Goal: Information Seeking & Learning: Learn about a topic

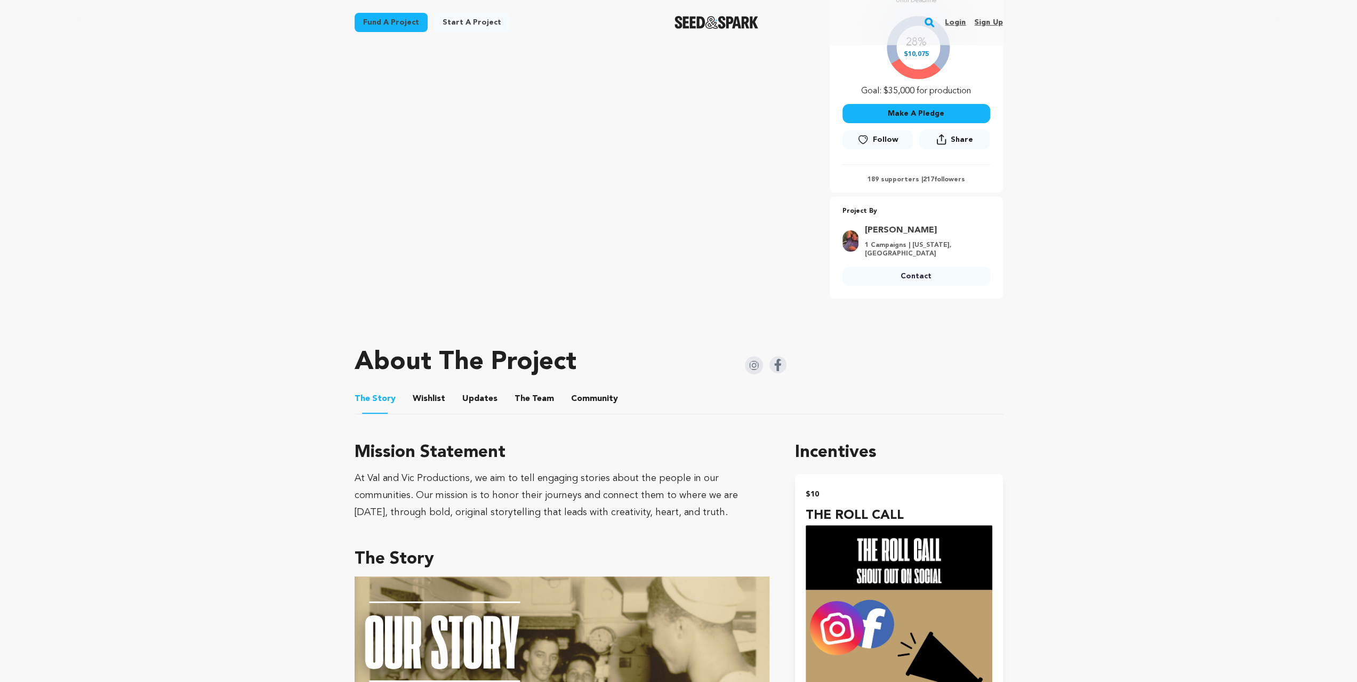
scroll to position [249, 0]
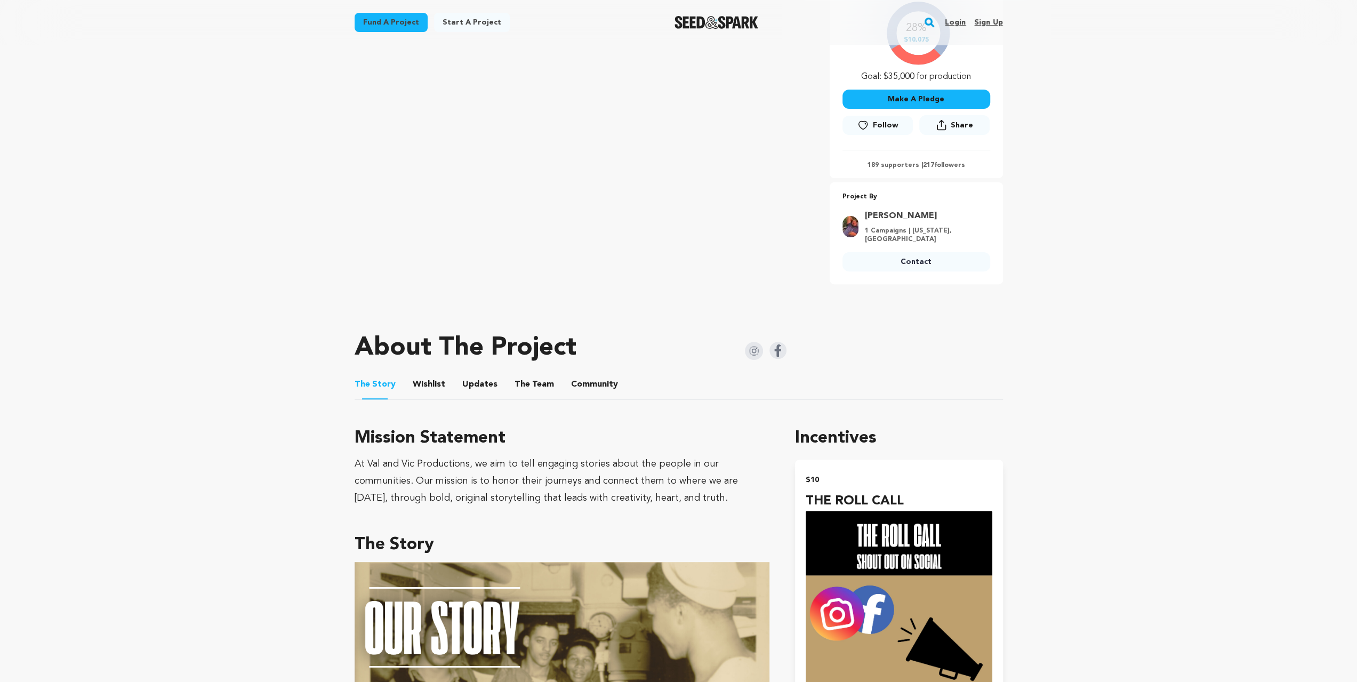
click at [522, 380] on button "The Team" at bounding box center [535, 387] width 26 height 26
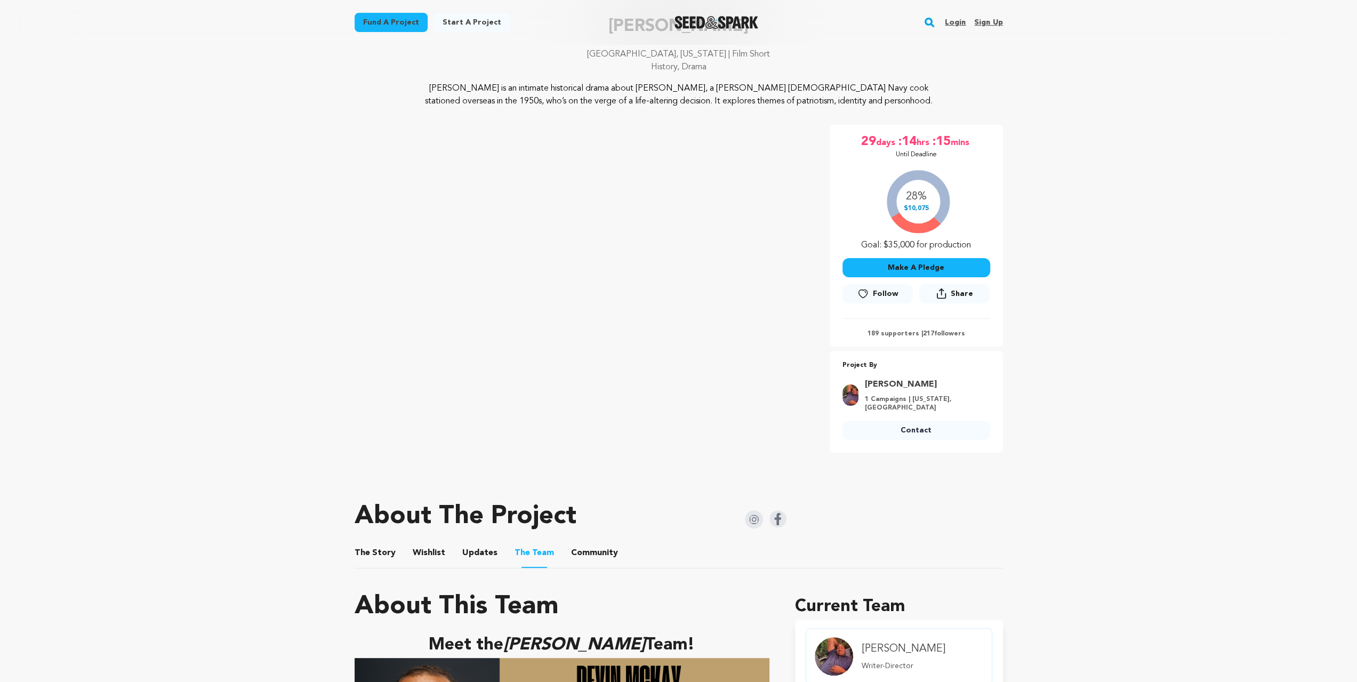
scroll to position [142, 0]
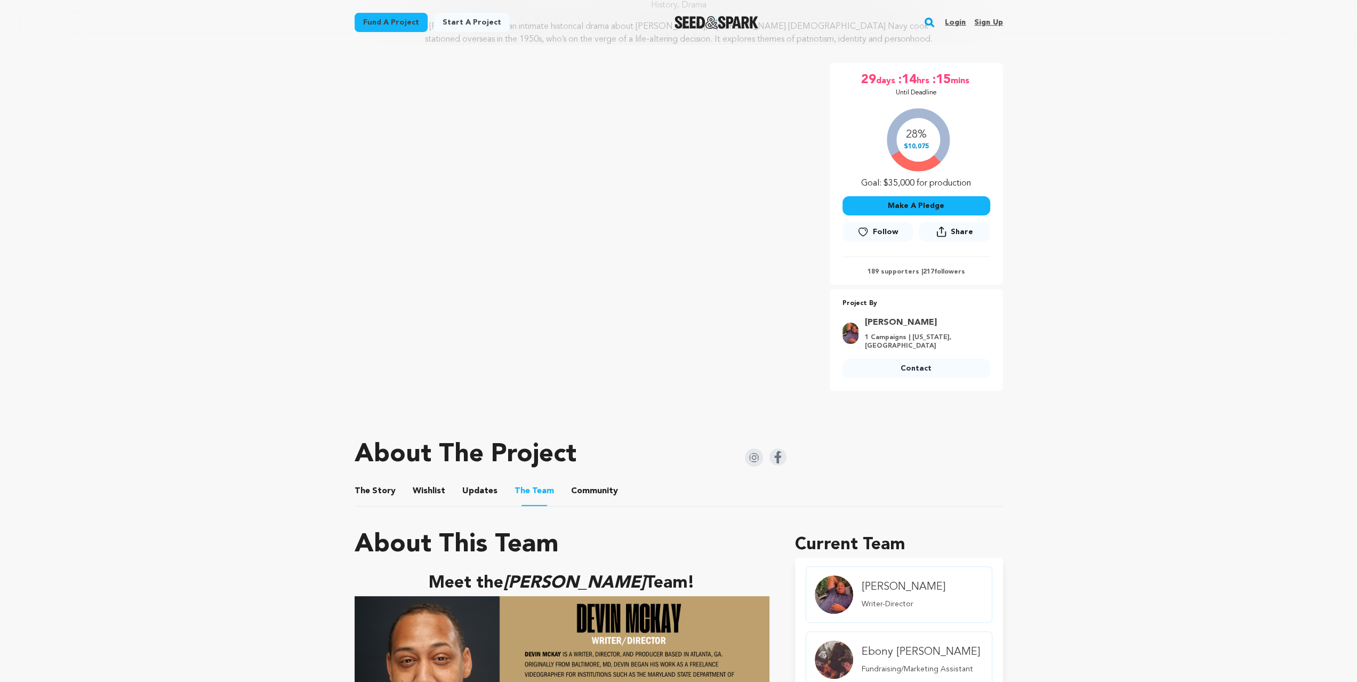
click at [382, 482] on button "The Story" at bounding box center [375, 494] width 26 height 26
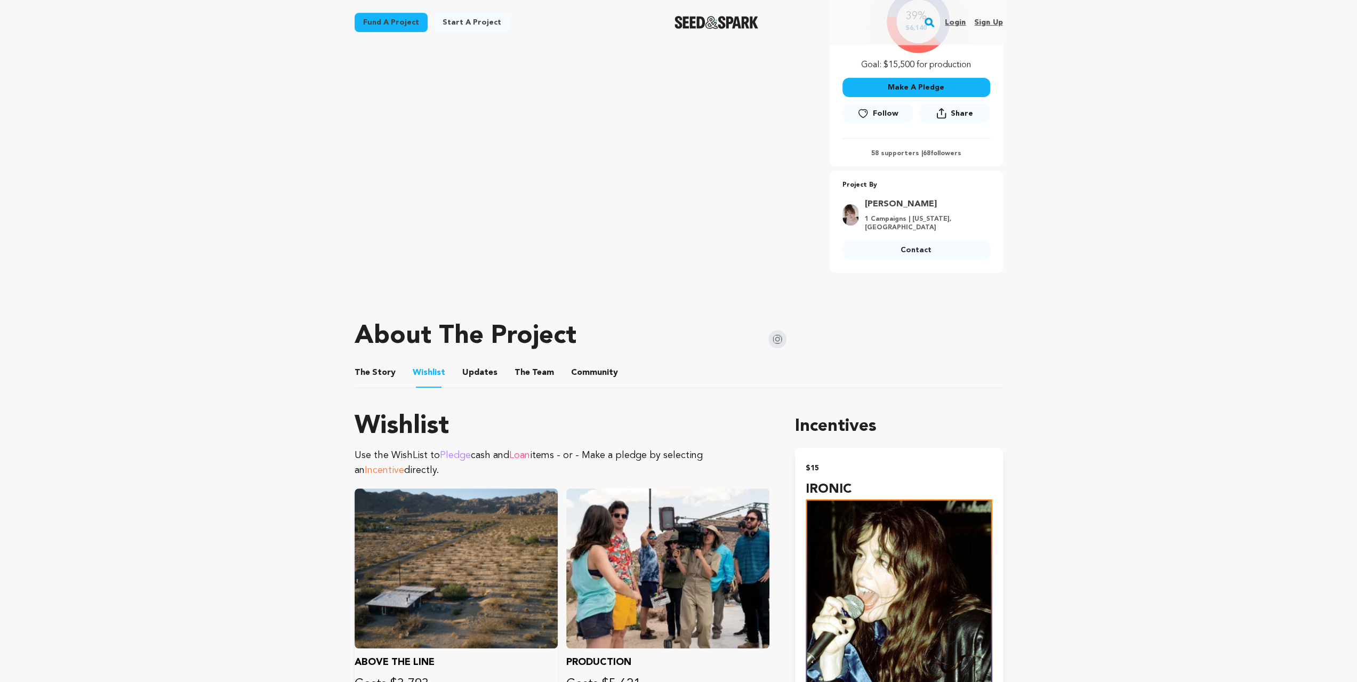
scroll to position [213, 0]
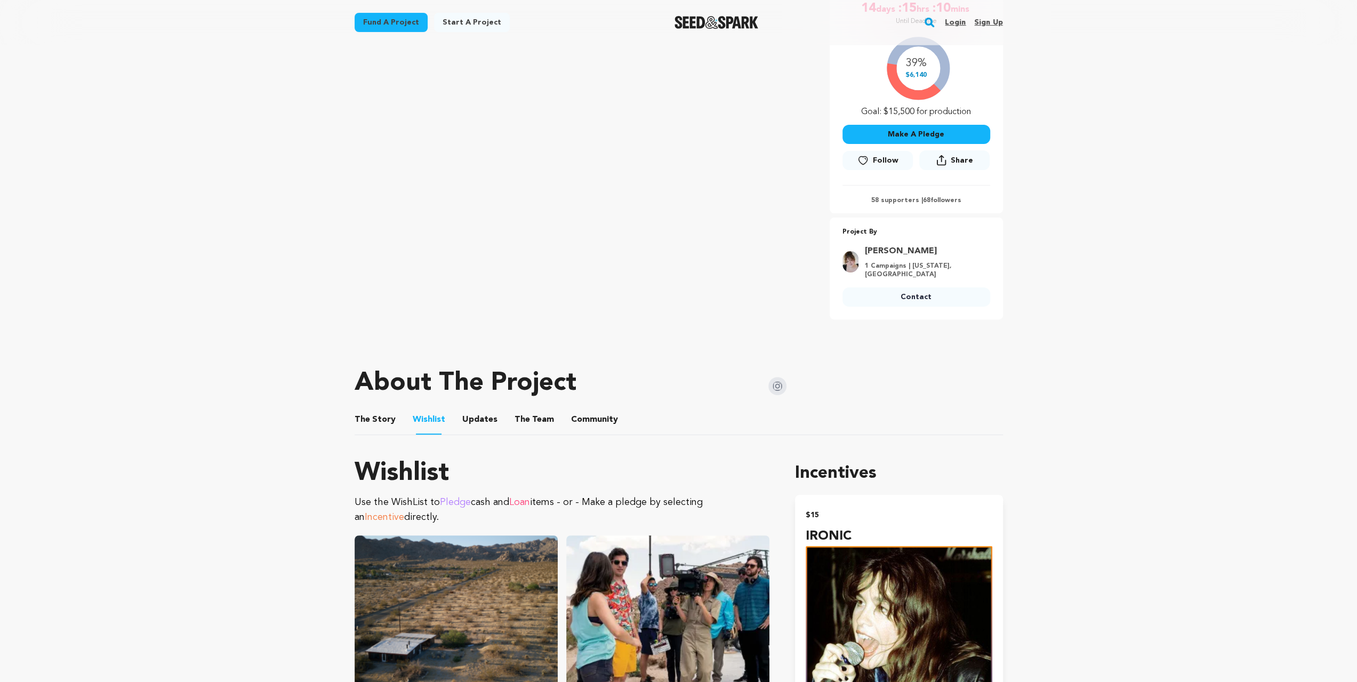
click at [527, 420] on button "The Team" at bounding box center [535, 422] width 26 height 26
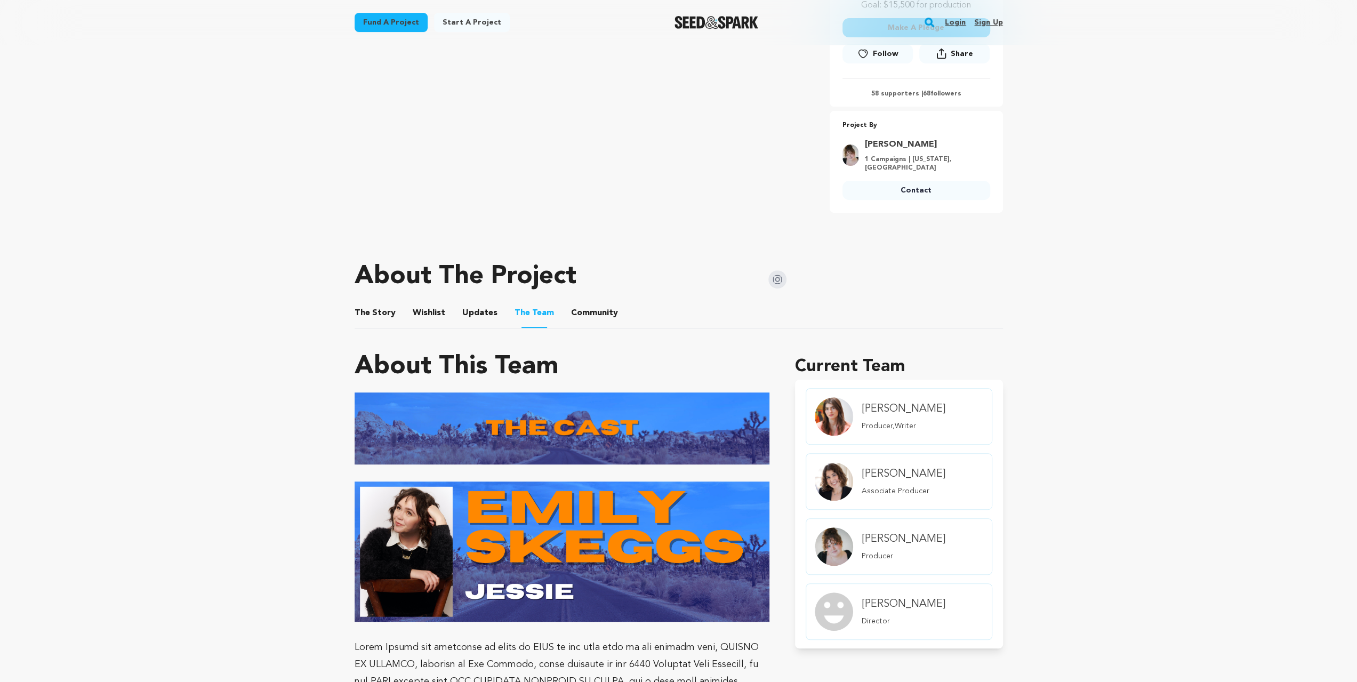
scroll to position [355, 0]
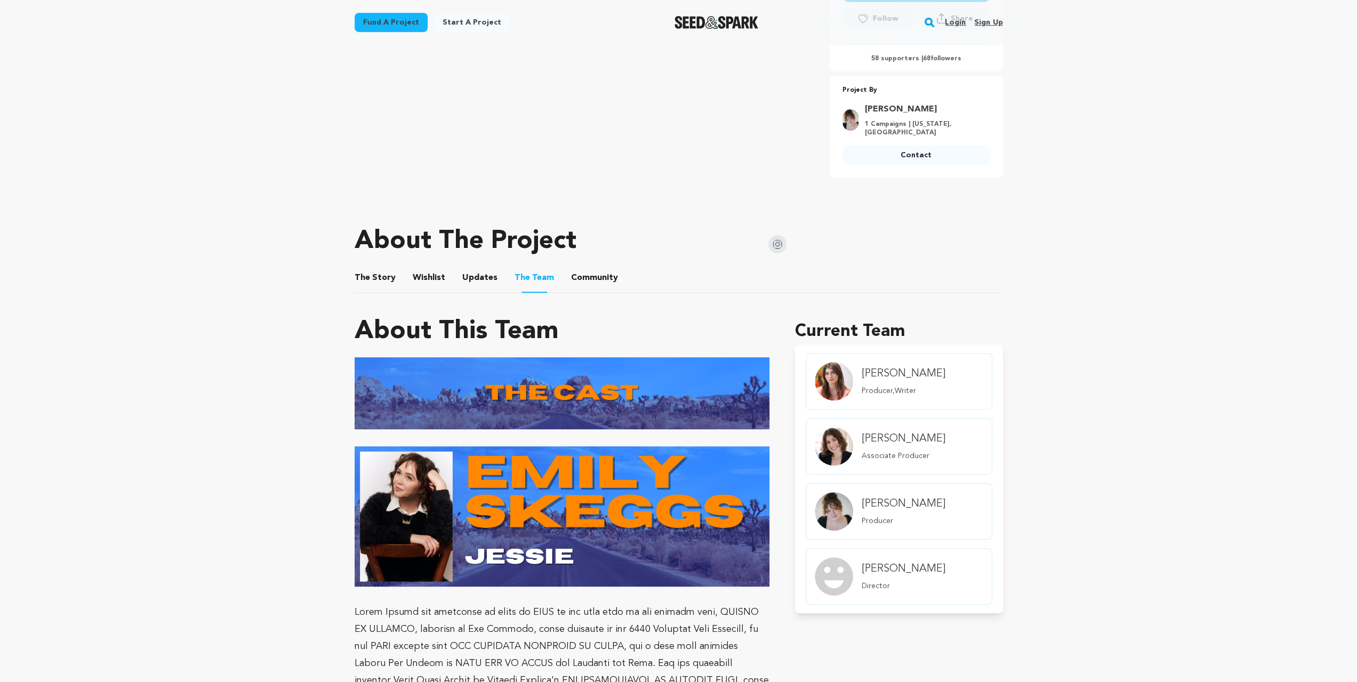
click at [777, 249] on img at bounding box center [778, 244] width 18 height 18
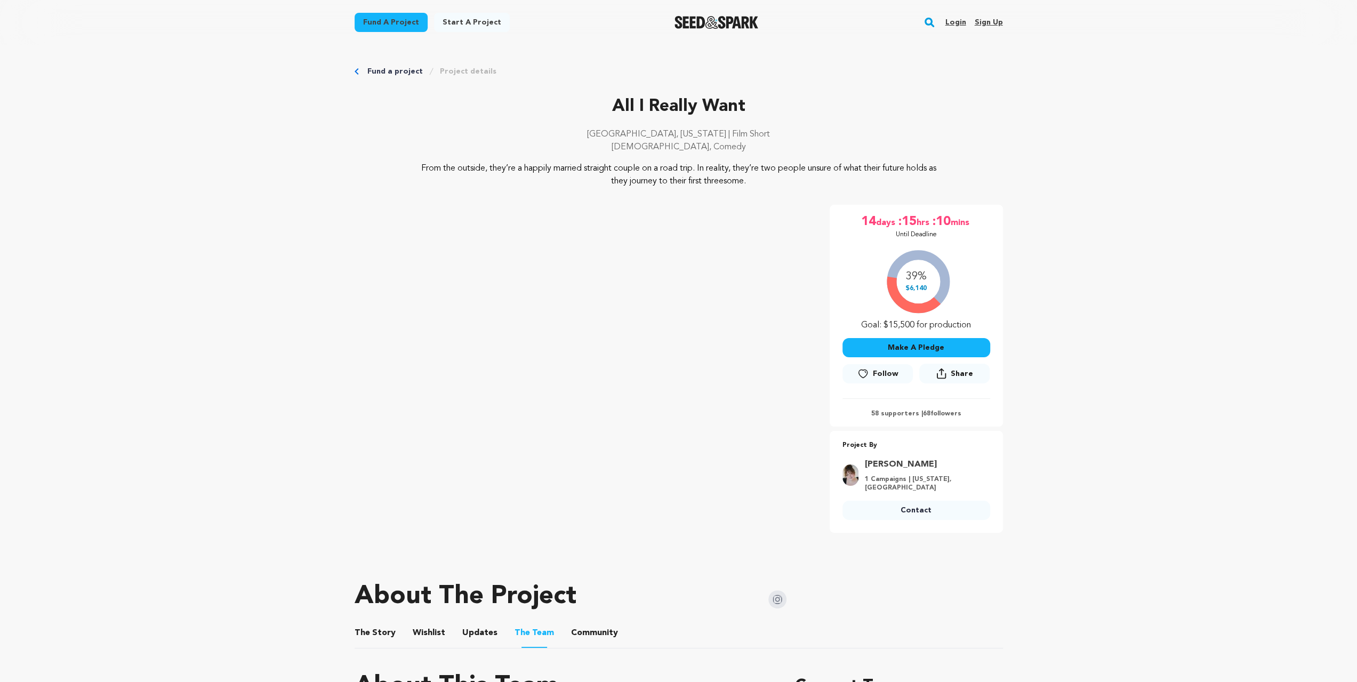
scroll to position [320, 0]
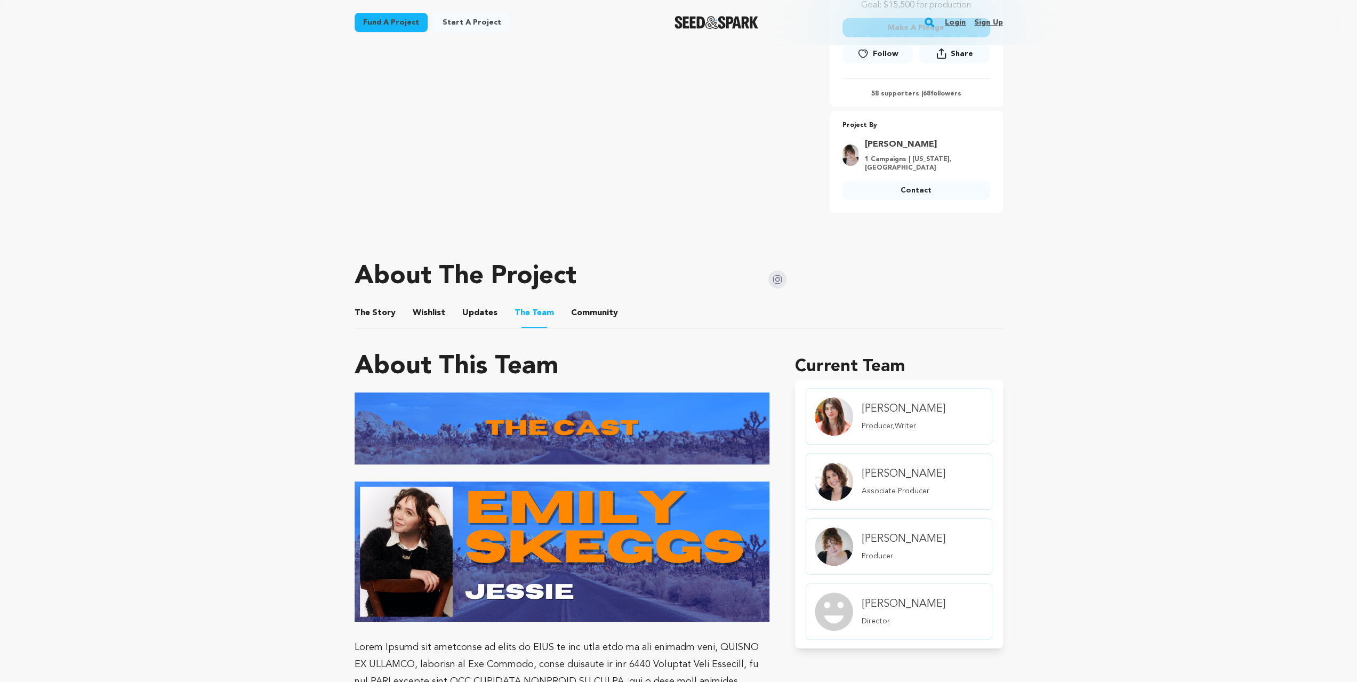
click at [377, 314] on button "The Story" at bounding box center [375, 315] width 26 height 26
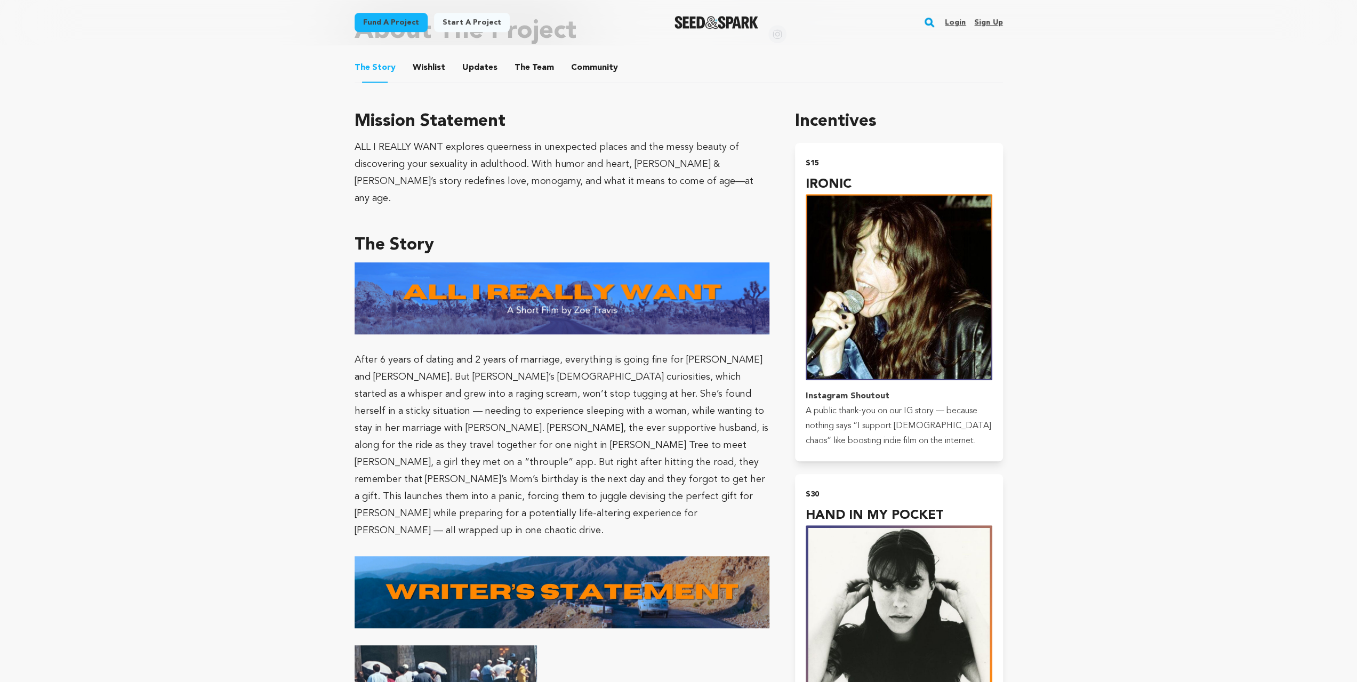
scroll to position [569, 0]
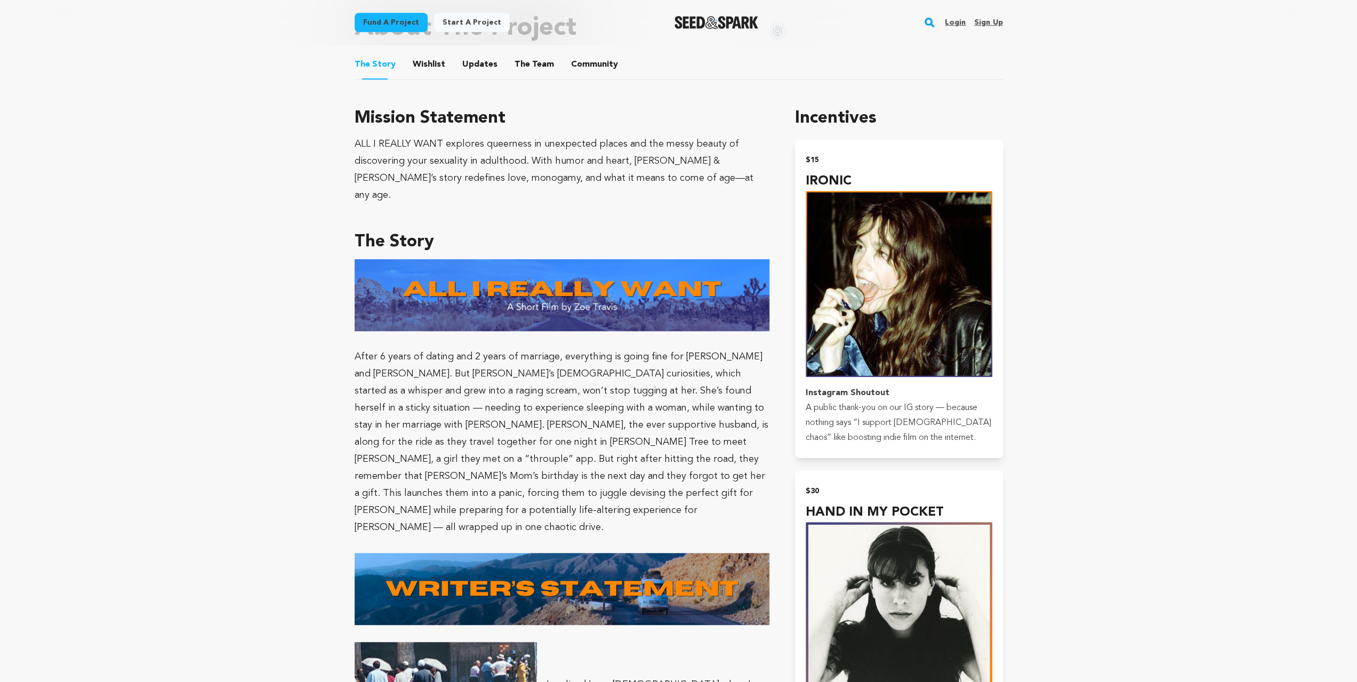
click at [535, 70] on button "The Team" at bounding box center [535, 67] width 26 height 26
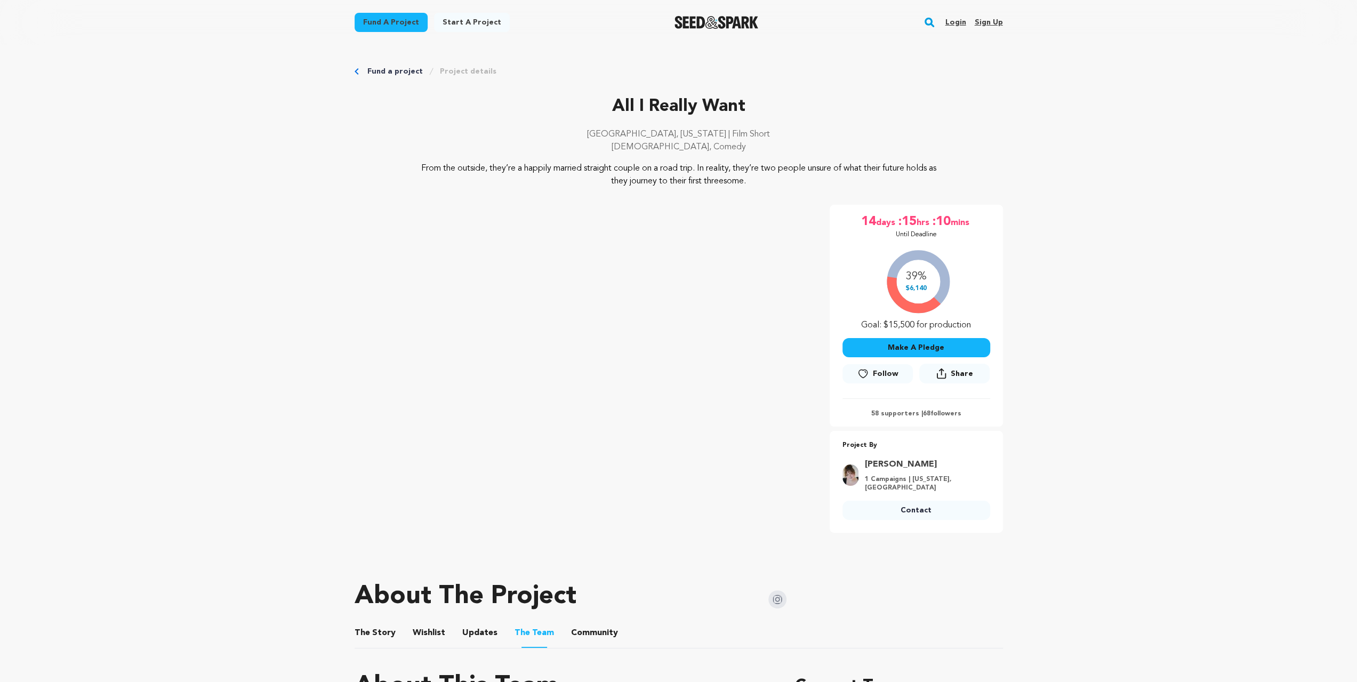
click at [365, 643] on button "The Story" at bounding box center [375, 635] width 26 height 26
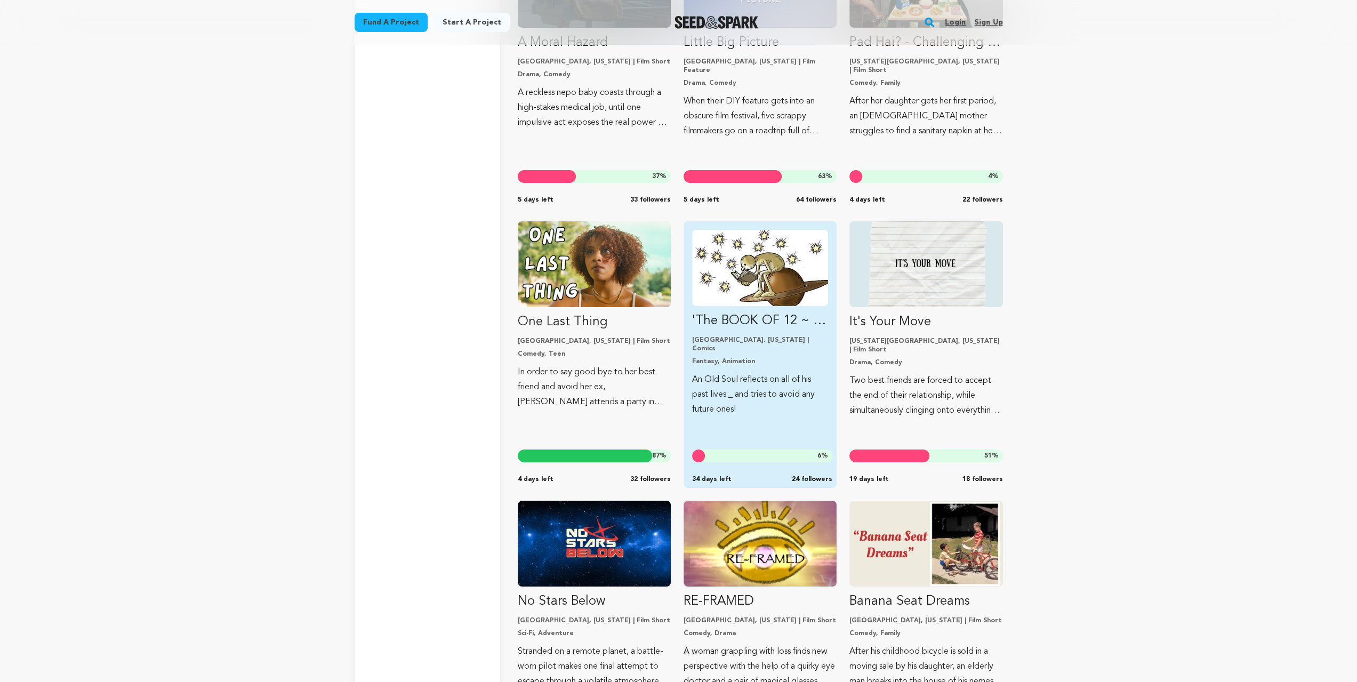
scroll to position [11855, 0]
